Goal: Find contact information: Find contact information

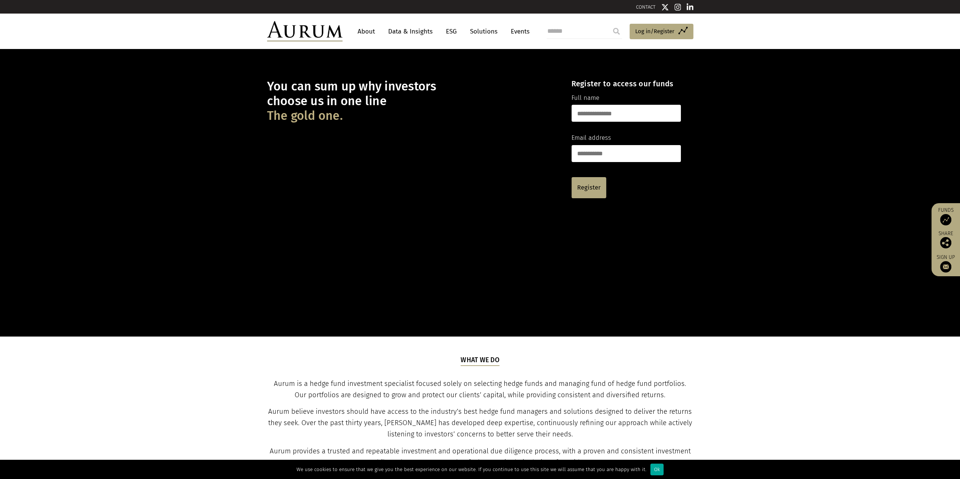
click at [641, 6] on link "CONTACT" at bounding box center [646, 7] width 20 height 6
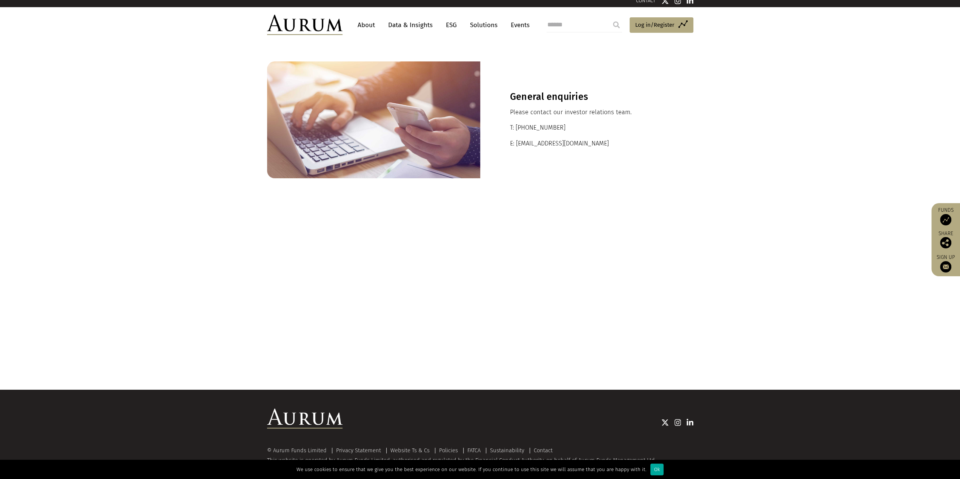
scroll to position [7, 0]
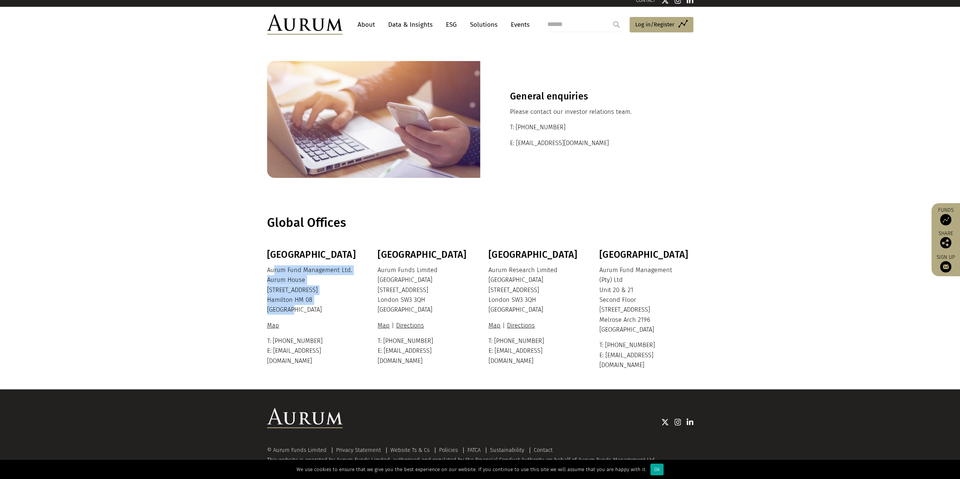
drag, startPoint x: 273, startPoint y: 262, endPoint x: 299, endPoint y: 313, distance: 57.3
click at [299, 313] on div "Bermuda Aurum Fund Management Ltd. [GEOGRAPHIC_DATA] [STREET_ADDRESS][PERSON_NA…" at bounding box center [313, 307] width 92 height 117
click at [289, 291] on p "Aurum Fund Management Ltd. Aurum House 35 Richmond Road Hamilton HM 08 Bermuda" at bounding box center [313, 290] width 92 height 50
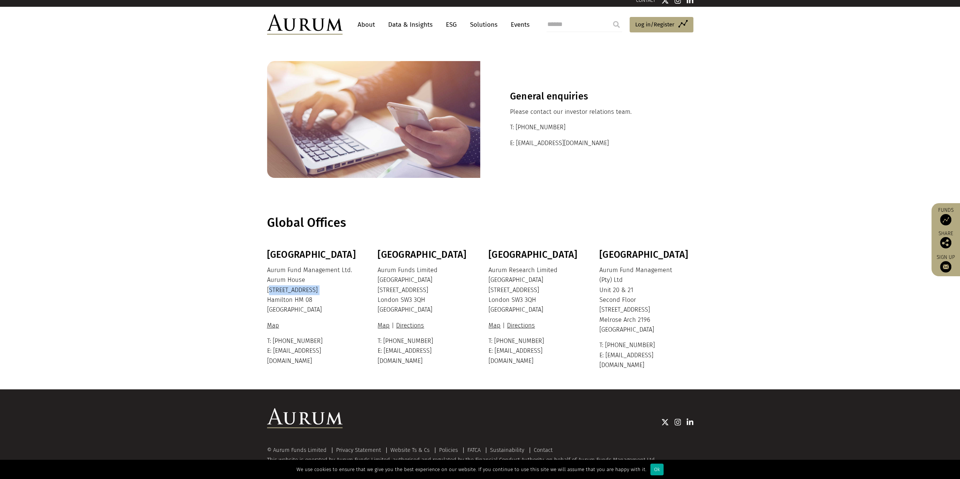
click at [289, 291] on p "Aurum Fund Management Ltd. Aurum House 35 Richmond Road Hamilton HM 08 Bermuda" at bounding box center [313, 290] width 92 height 50
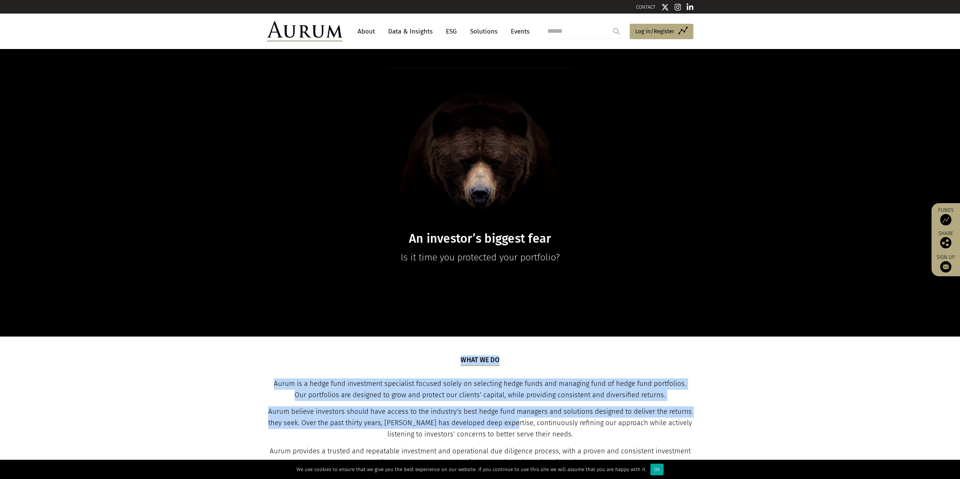
drag, startPoint x: 320, startPoint y: 388, endPoint x: 509, endPoint y: 426, distance: 193.0
click at [509, 426] on div "What we do Aurum is a hedge fund investment specialist focused solely on select…" at bounding box center [479, 429] width 441 height 147
click at [509, 426] on span "Aurum believe investors should have access to the industry’s best hedge fund ma…" at bounding box center [480, 423] width 424 height 31
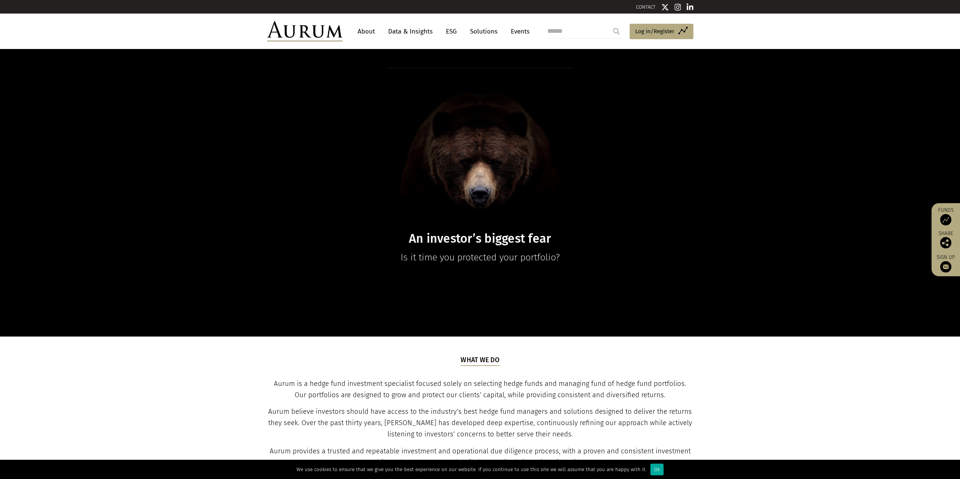
click at [509, 426] on span "Aurum believe investors should have access to the industry’s best hedge fund ma…" at bounding box center [480, 423] width 424 height 31
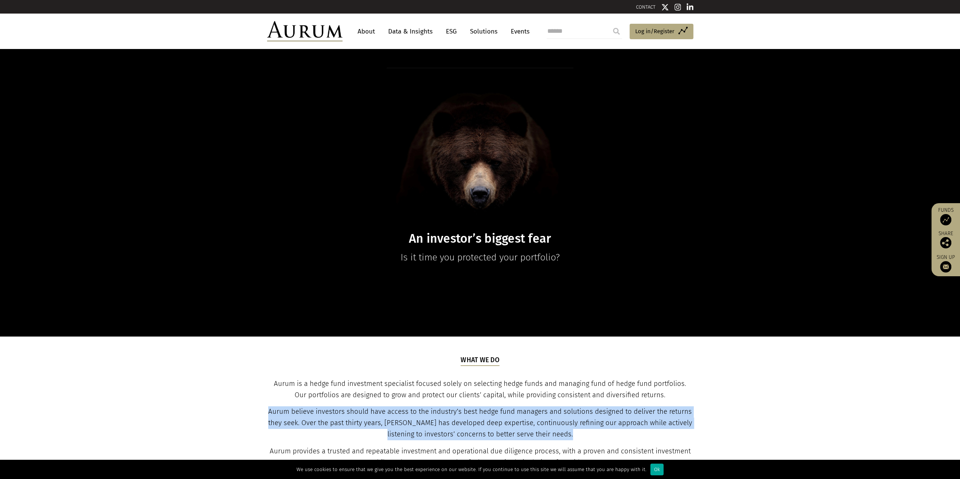
click at [509, 426] on span "Aurum believe investors should have access to the industry’s best hedge fund ma…" at bounding box center [480, 423] width 424 height 31
click at [495, 430] on span "Aurum believe investors should have access to the industry’s best hedge fund ma…" at bounding box center [480, 423] width 424 height 31
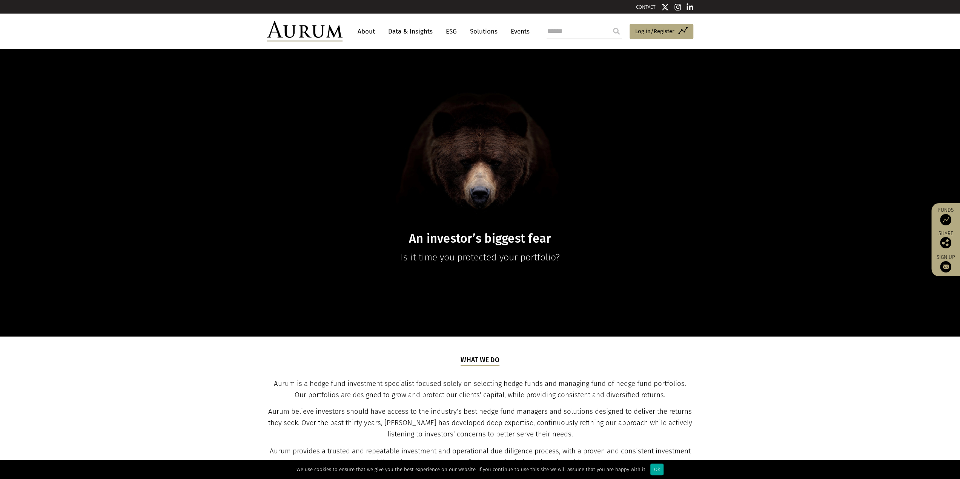
click at [404, 388] on span "Aurum is a hedge fund investment specialist focused solely on selecting hedge f…" at bounding box center [480, 390] width 412 height 20
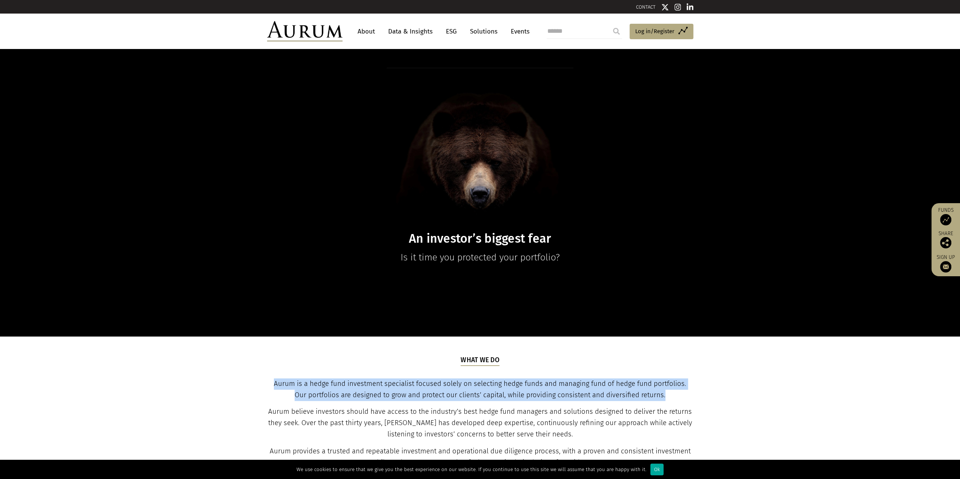
click at [394, 401] on p "Aurum is a hedge fund investment specialist focused solely on selecting hedge f…" at bounding box center [480, 390] width 424 height 23
